Goal: Task Accomplishment & Management: Complete application form

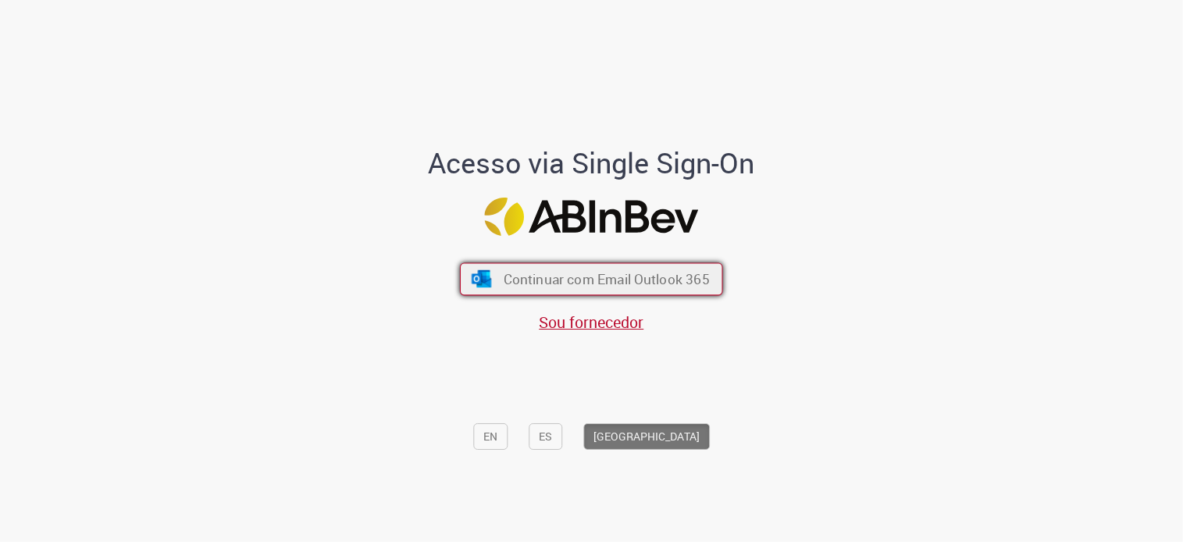
click at [540, 285] on span "Continuar com Email Outlook 365" at bounding box center [606, 279] width 206 height 18
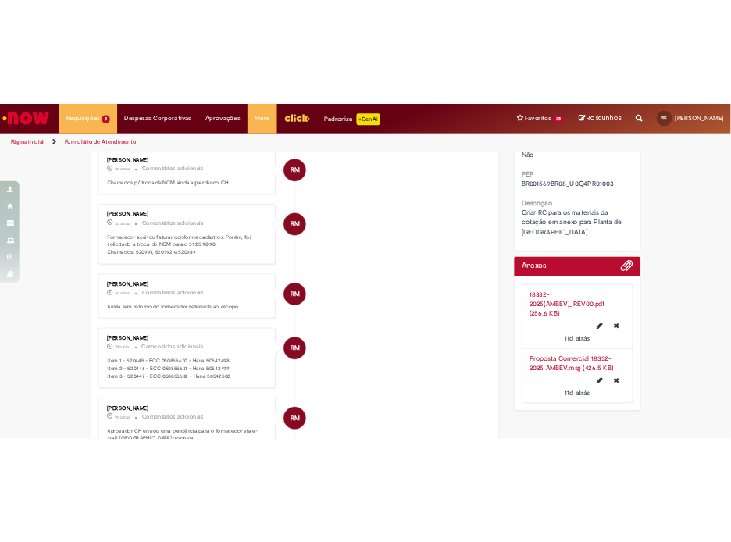
scroll to position [468, 0]
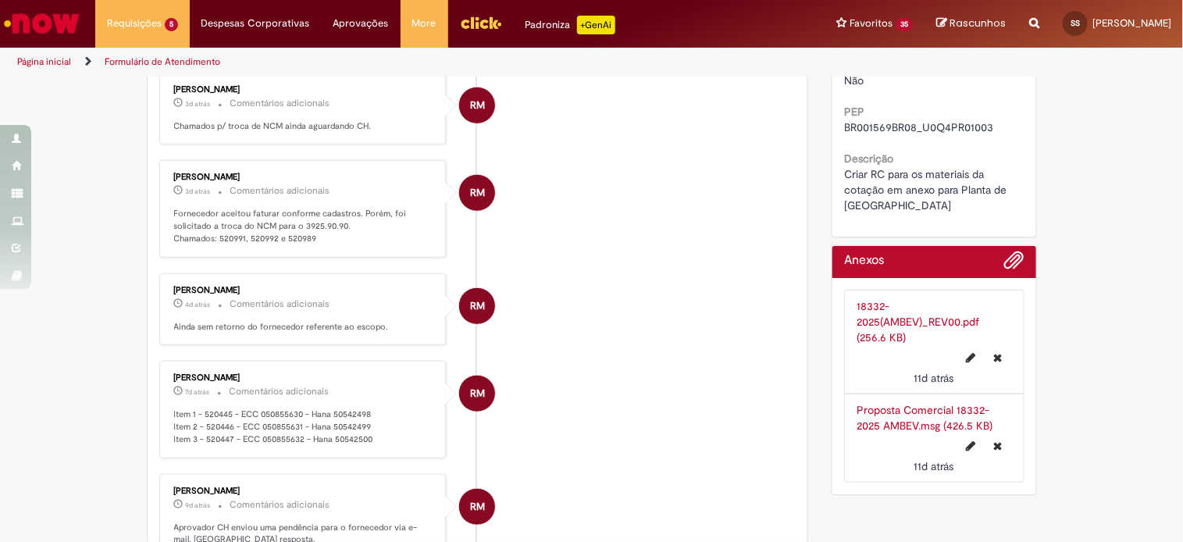
click at [894, 409] on link "Proposta Comercial 18332-2025 AMBEV.msg (426.5 KB)" at bounding box center [924, 418] width 136 height 30
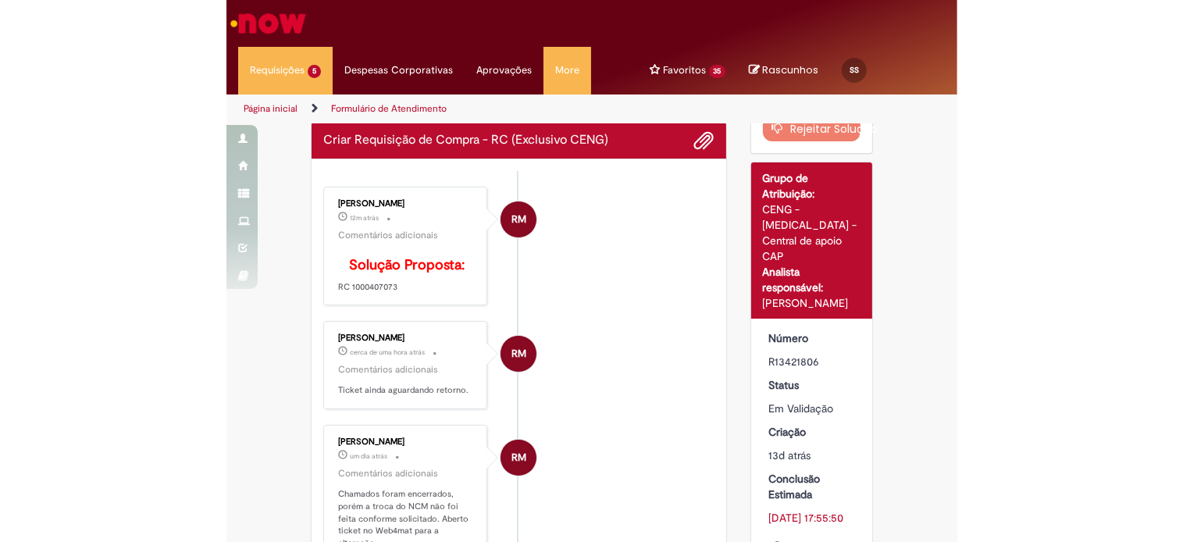
scroll to position [0, 0]
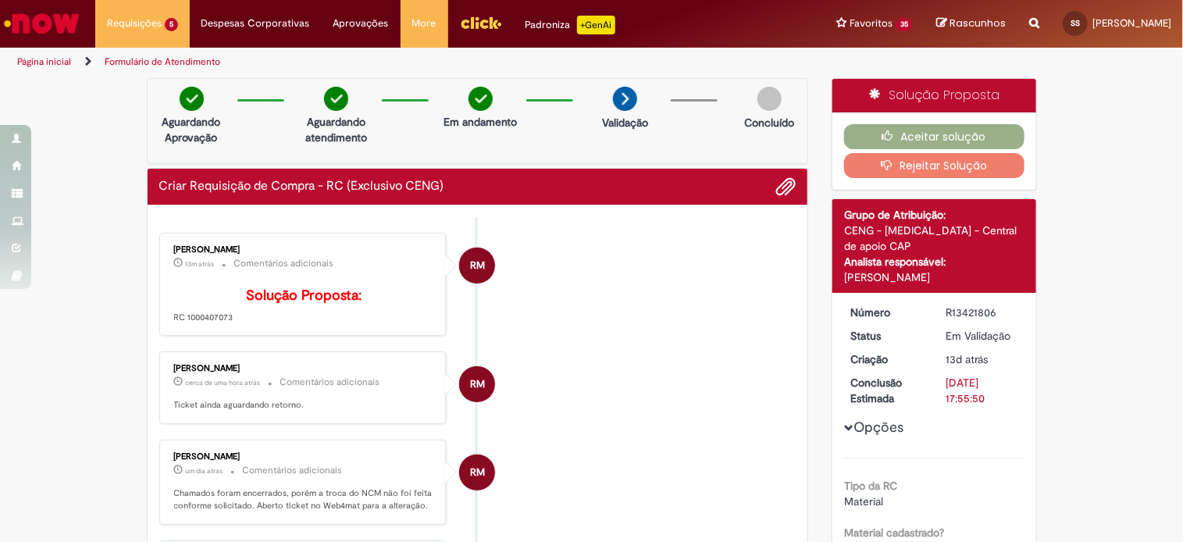
drag, startPoint x: 177, startPoint y: 339, endPoint x: 236, endPoint y: 347, distance: 59.2
click at [236, 332] on div "Raiane Martins 13m atrás 13 minutos atrás Comentários adicionais Solução Propos…" at bounding box center [303, 284] width 278 height 94
copy p "1000407073"
click at [919, 140] on button "Aceitar solução" at bounding box center [934, 136] width 180 height 25
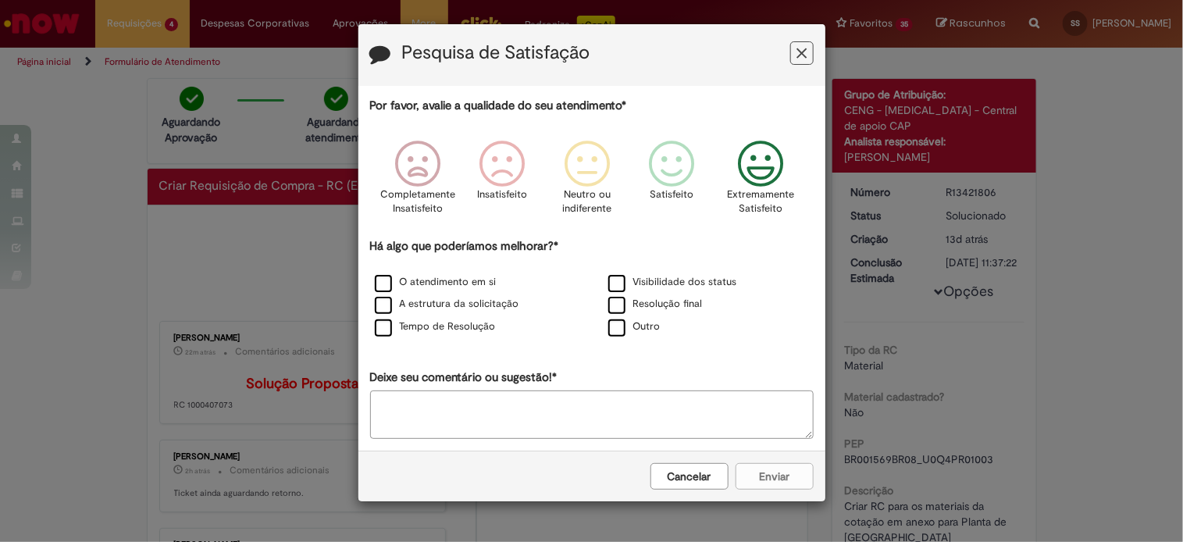
click at [784, 151] on icon "Feedback" at bounding box center [760, 164] width 59 height 47
click at [445, 283] on label "O atendimento em si" at bounding box center [436, 282] width 122 height 15
click at [420, 331] on label "Tempo de Resolução" at bounding box center [435, 326] width 121 height 15
drag, startPoint x: 780, startPoint y: 475, endPoint x: 850, endPoint y: 475, distance: 70.3
click at [779, 475] on button "Enviar" at bounding box center [774, 476] width 78 height 27
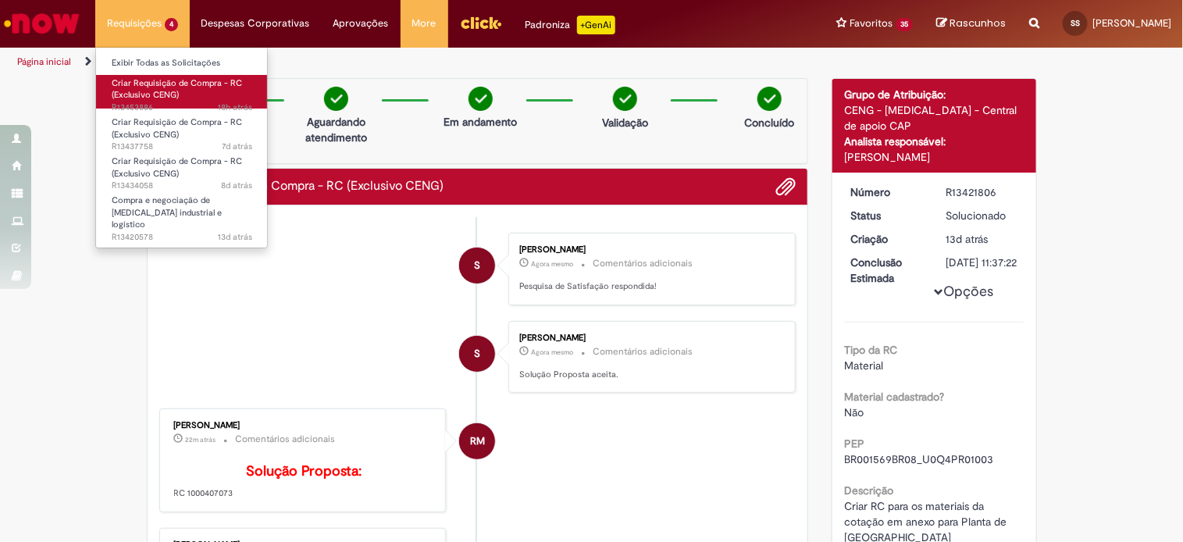
click at [156, 102] on span "18h atrás 18 horas atrás R13453886" at bounding box center [182, 107] width 141 height 12
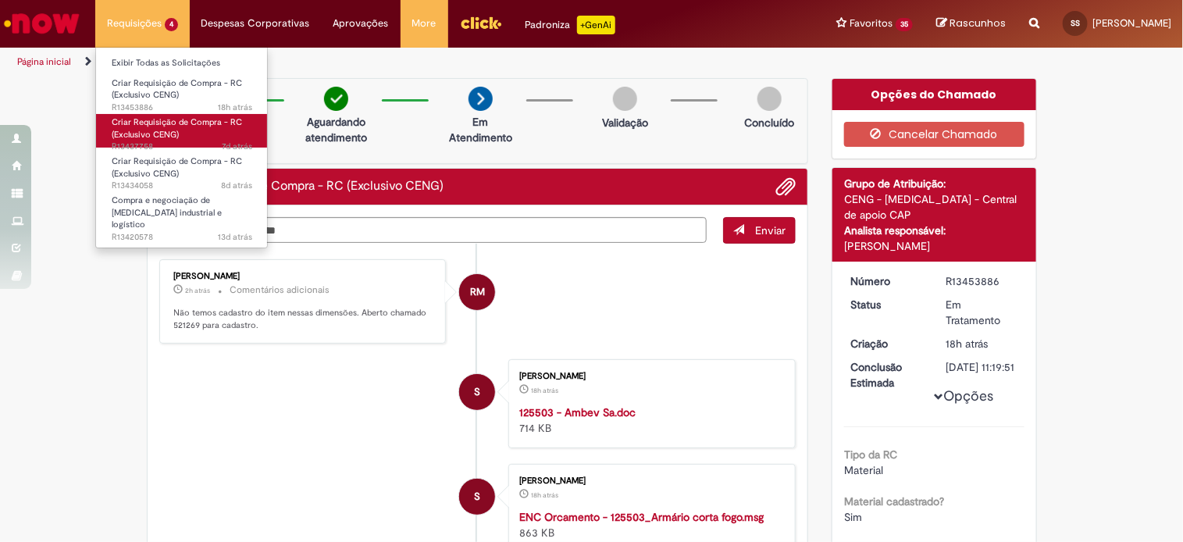
click at [123, 131] on span "Criar Requisição de Compra - RC (Exclusivo CENG)" at bounding box center [177, 128] width 130 height 24
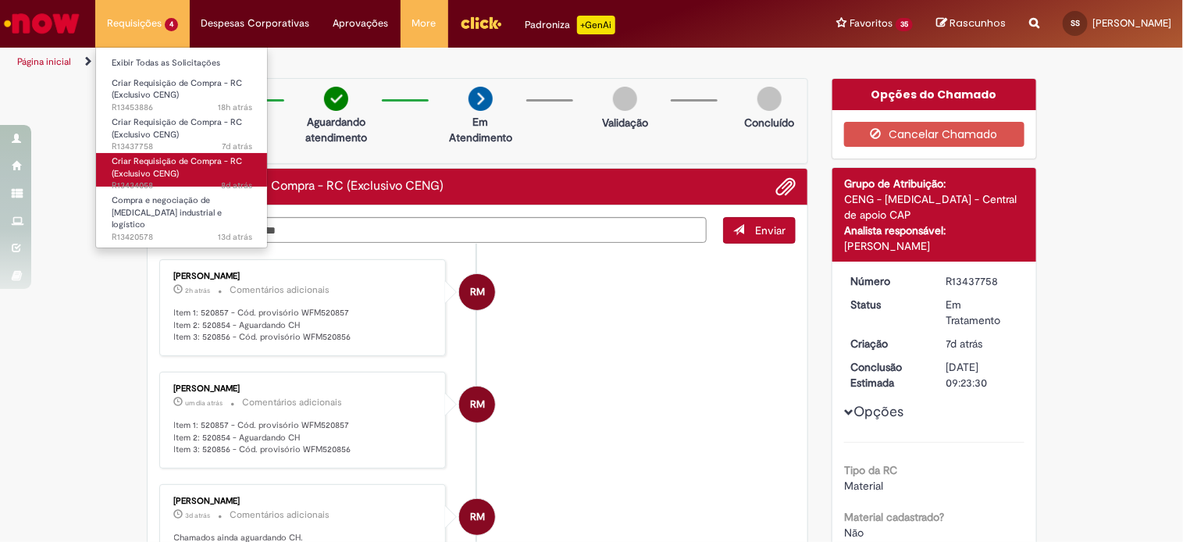
click at [140, 173] on span "Criar Requisição de Compra - RC (Exclusivo CENG)" at bounding box center [177, 167] width 130 height 24
